Goal: Task Accomplishment & Management: Complete application form

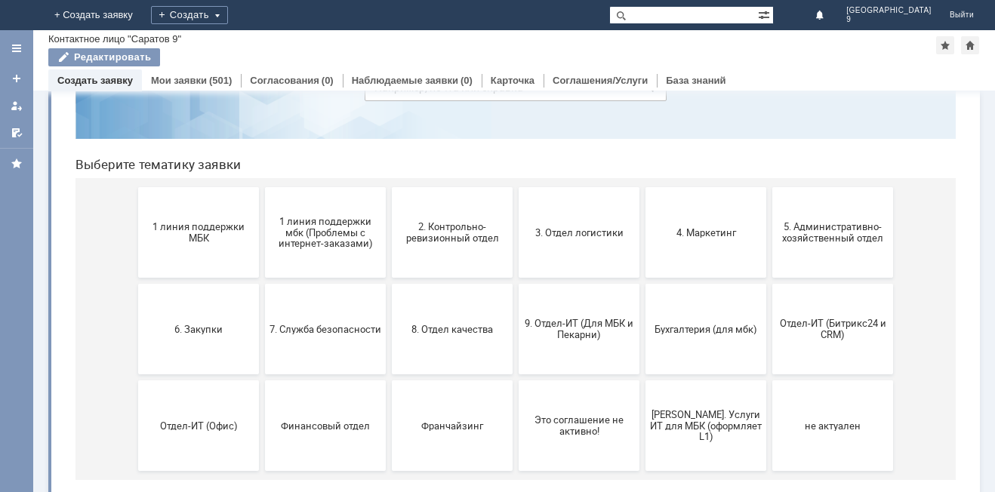
scroll to position [123, 0]
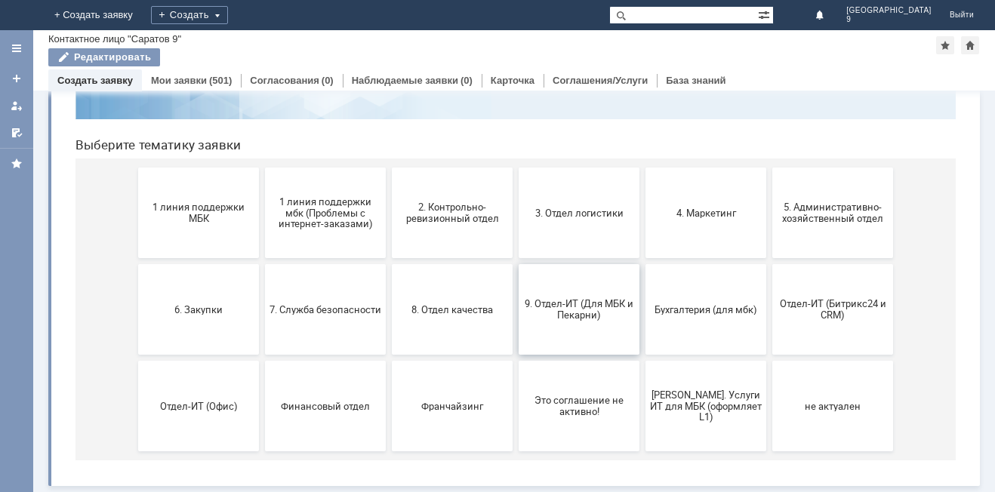
click at [568, 320] on span "9. Отдел-ИТ (Для МБК и Пекарни)" at bounding box center [579, 309] width 112 height 23
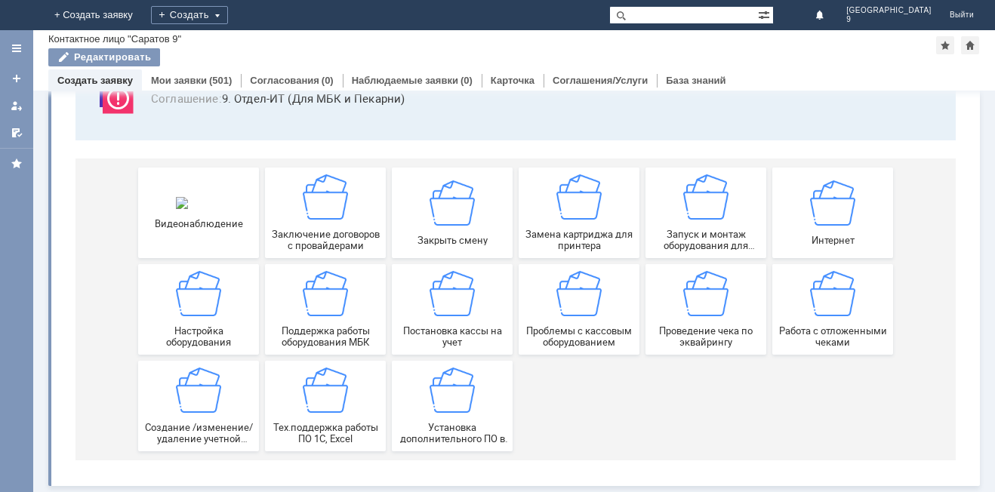
scroll to position [125, 0]
click at [840, 305] on img at bounding box center [832, 293] width 45 height 45
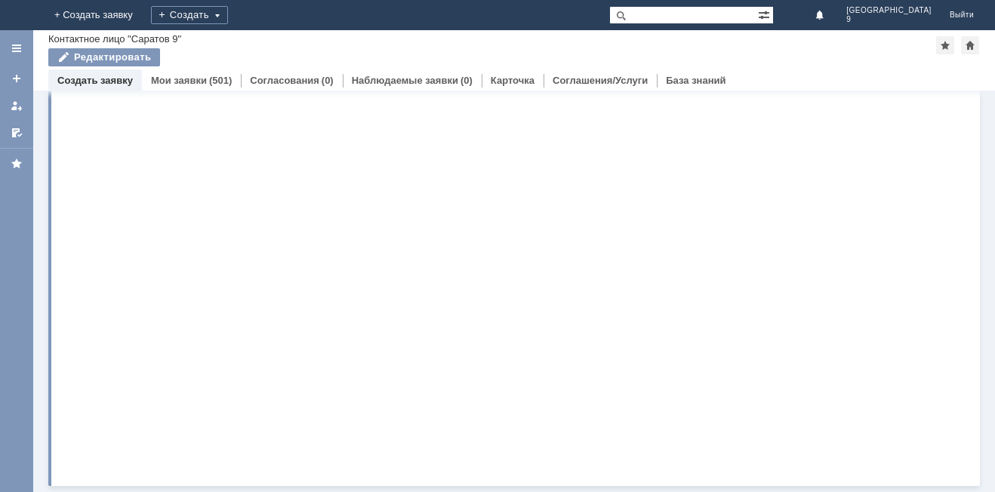
scroll to position [0, 0]
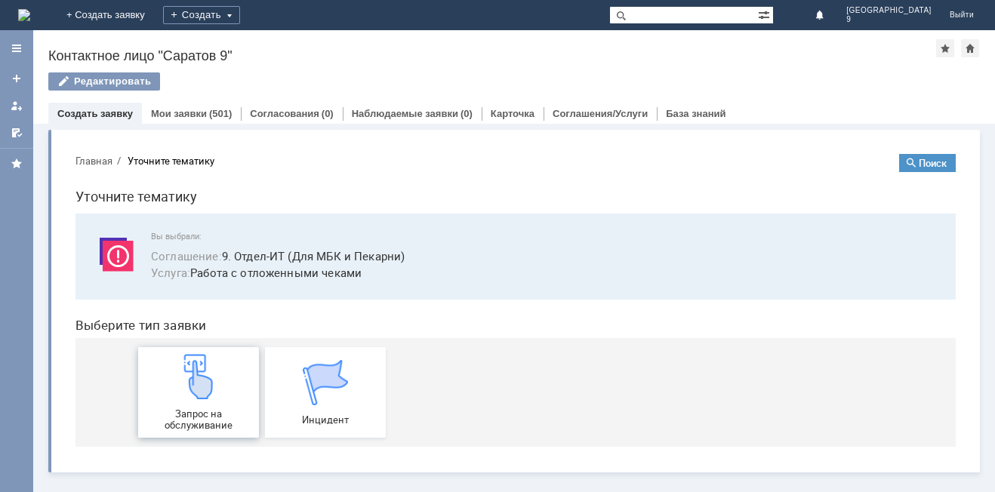
click at [230, 386] on div "Запрос на обслуживание" at bounding box center [199, 392] width 112 height 77
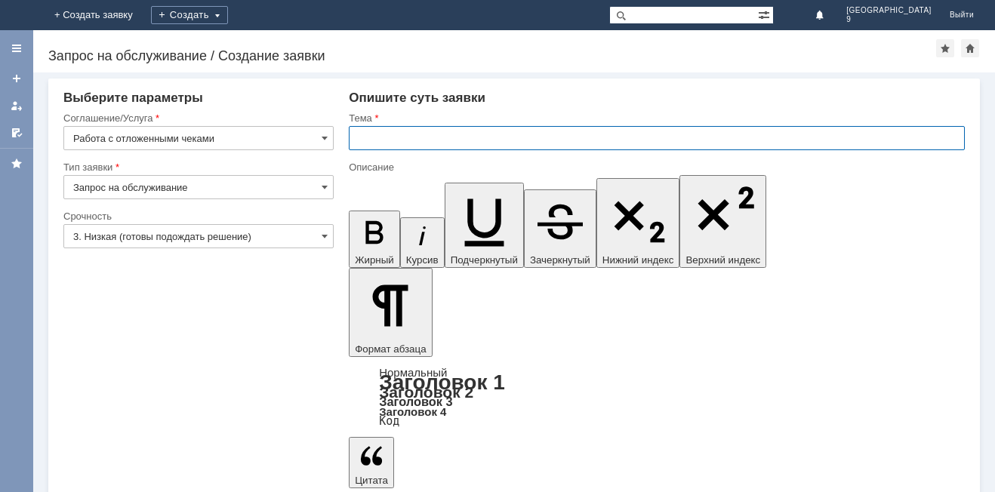
click at [427, 132] on input "text" at bounding box center [657, 138] width 616 height 24
type input "отл чеки"
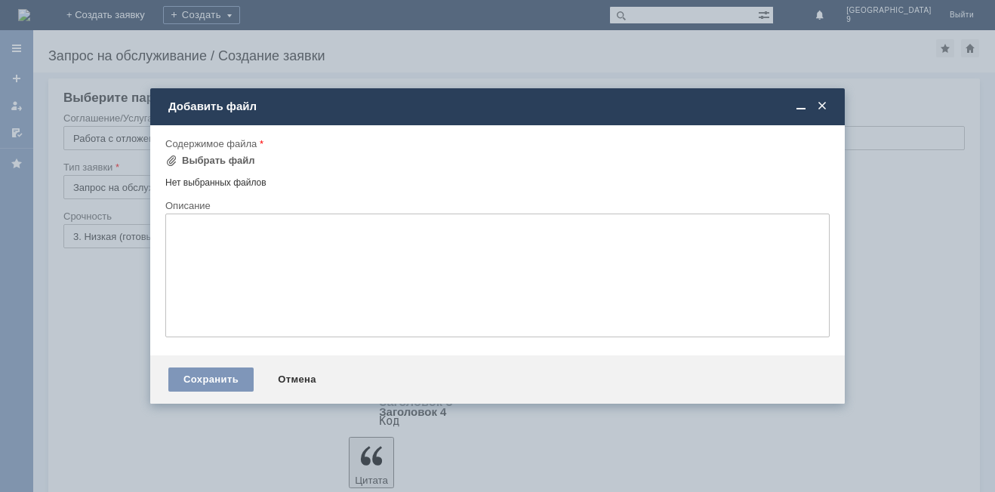
click at [195, 150] on div "Содержимое файла" at bounding box center [497, 144] width 664 height 14
click at [196, 158] on div "Выбрать файл" at bounding box center [218, 161] width 73 height 12
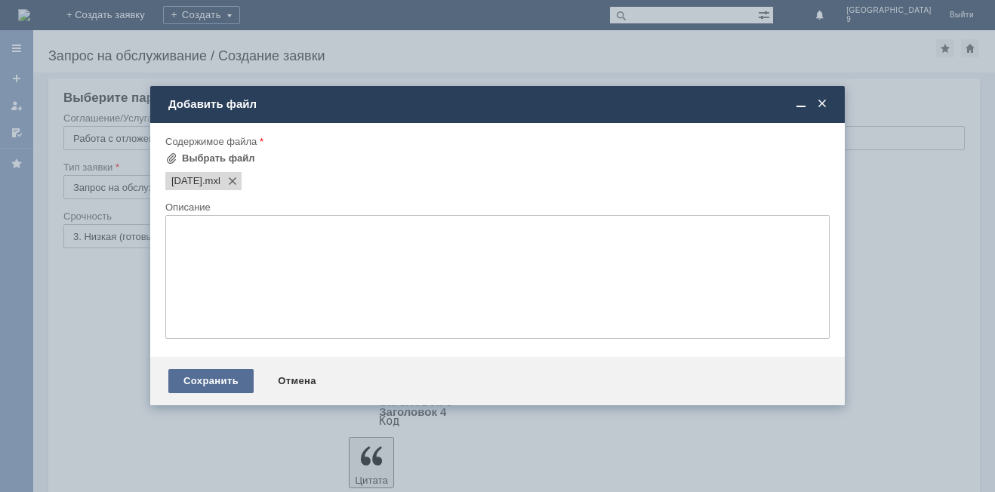
click at [209, 372] on div "Сохранить" at bounding box center [210, 381] width 85 height 24
